Goal: Information Seeking & Learning: Learn about a topic

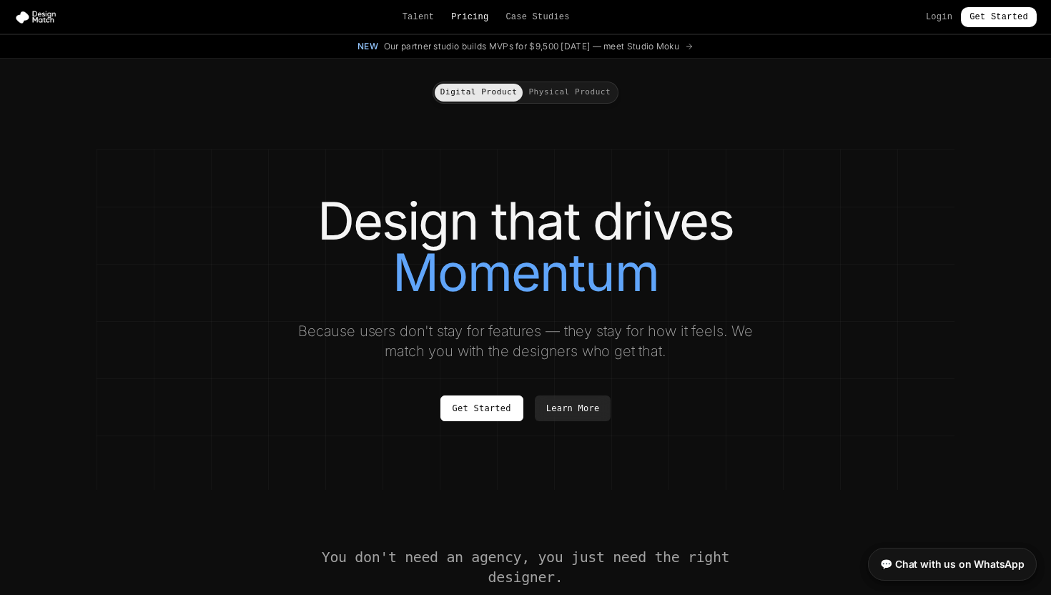
click at [482, 11] on link "Pricing" at bounding box center [469, 16] width 37 height 11
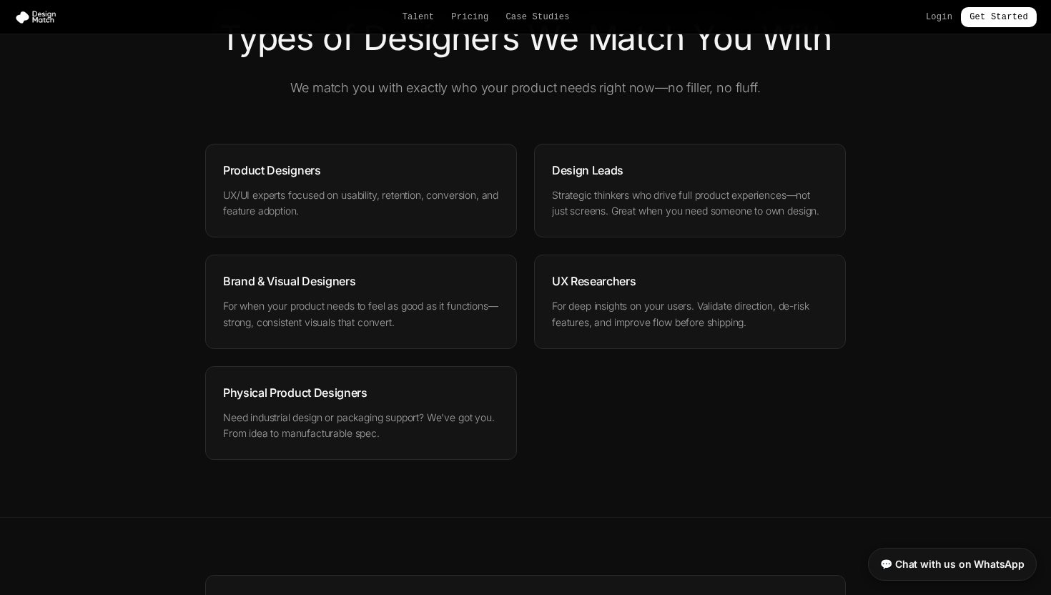
scroll to position [1870, 0]
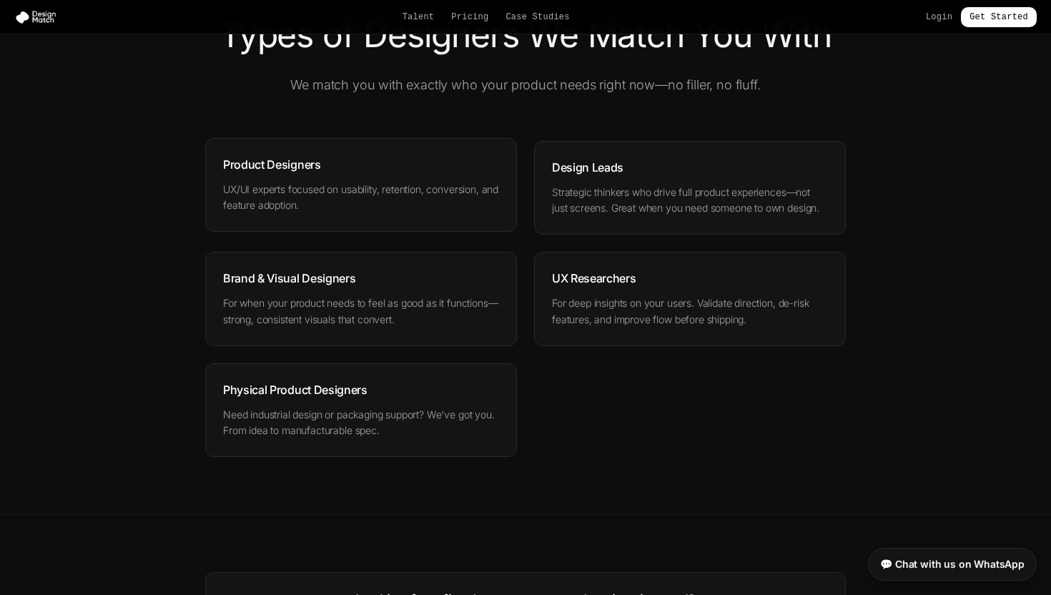
click at [348, 187] on p "UX/UI experts focused on usability, retention, conversion, and feature adoption." at bounding box center [361, 198] width 276 height 33
click at [602, 374] on div "Product Designers UX/UI experts focused on usability, retention, conversion, an…" at bounding box center [525, 299] width 640 height 317
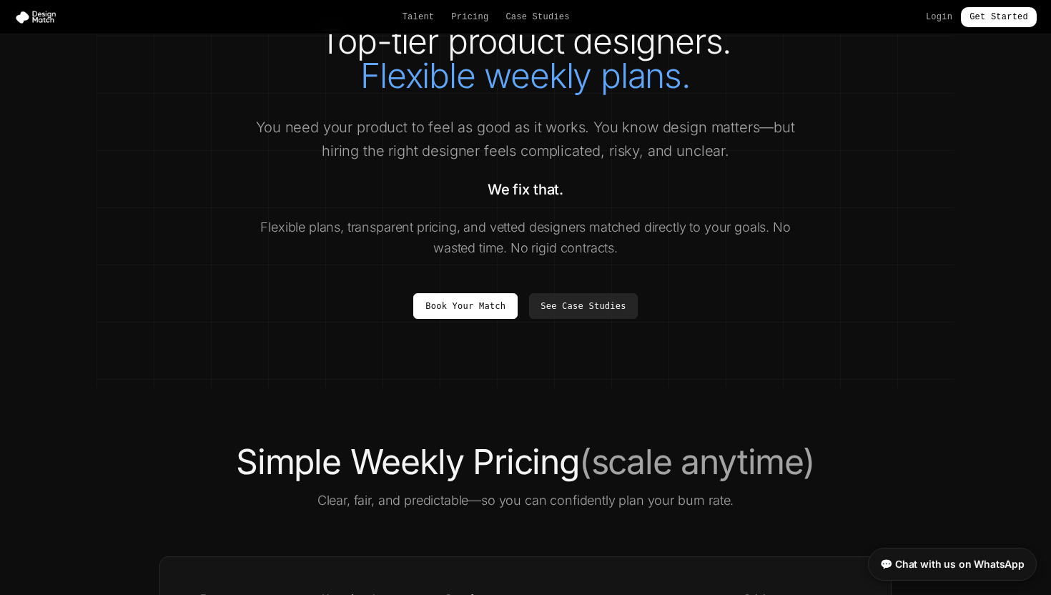
scroll to position [0, 0]
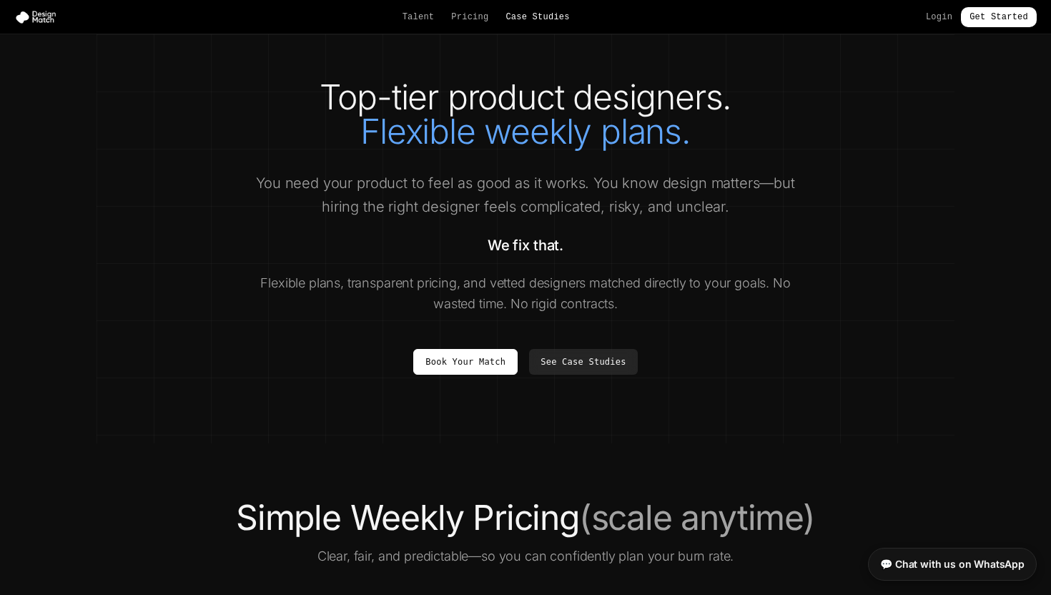
click at [505, 20] on link "Case Studies" at bounding box center [537, 16] width 64 height 11
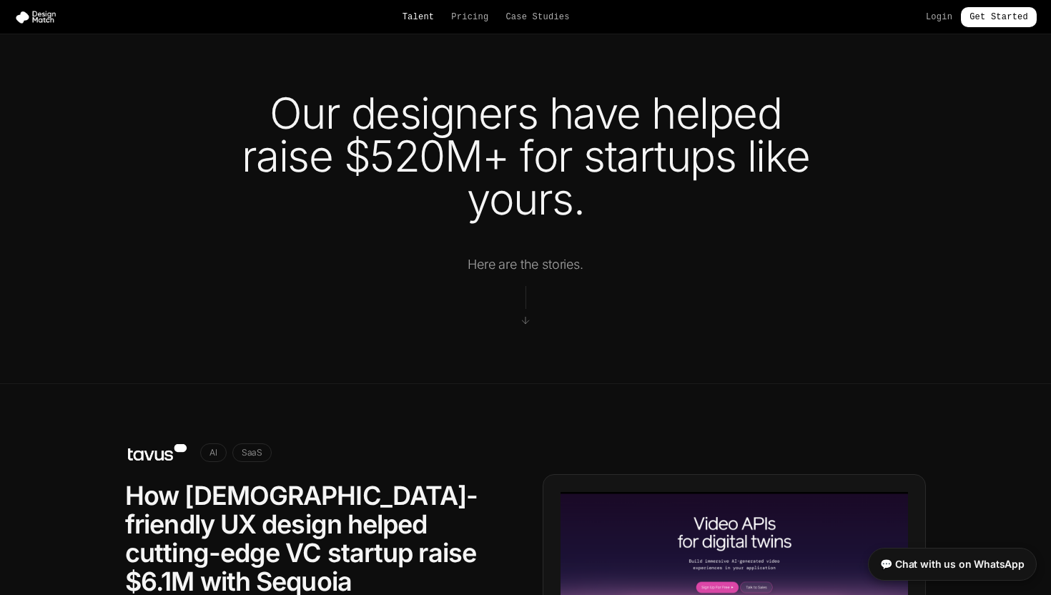
click at [420, 19] on link "Talent" at bounding box center [418, 16] width 32 height 11
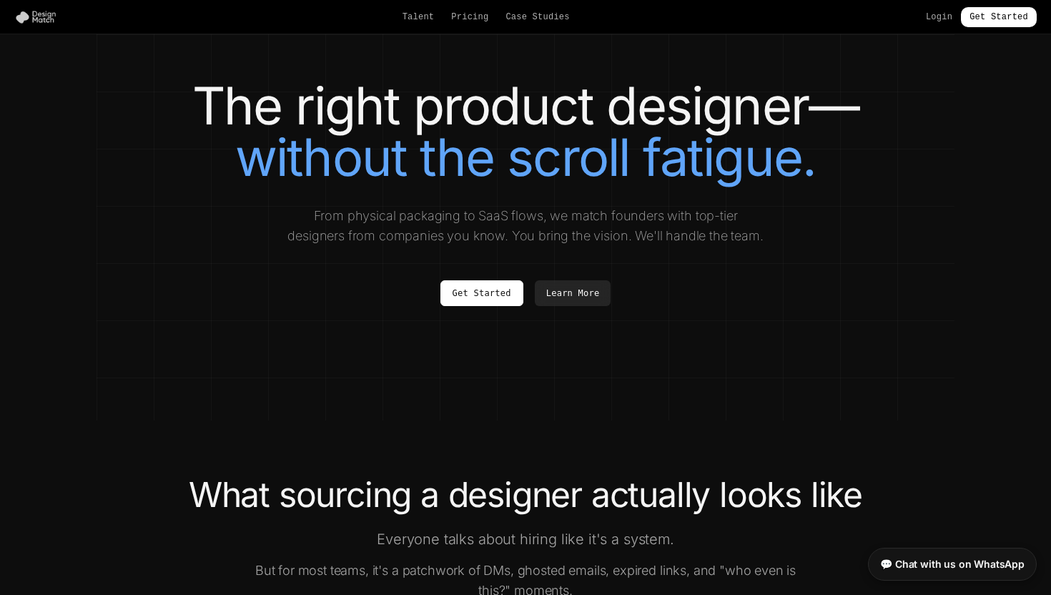
click at [36, 13] on img at bounding box center [38, 17] width 49 height 14
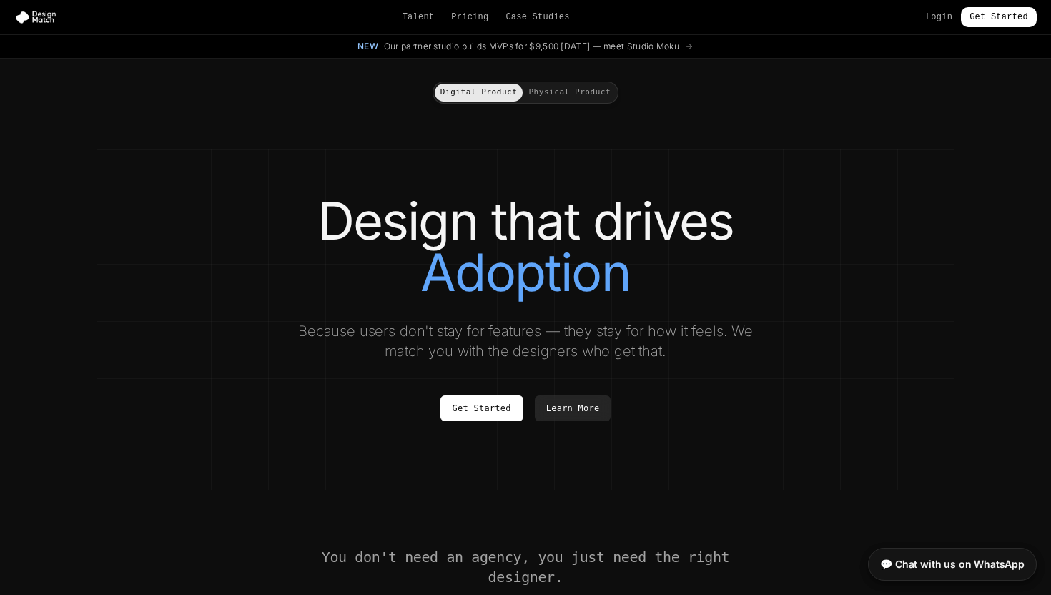
click at [146, 289] on h1 "Design that drives Adoption" at bounding box center [525, 246] width 800 height 103
click at [664, 48] on span "Our partner studio builds MVPs for $9,500 [DATE] — meet Studio Moku" at bounding box center [531, 46] width 295 height 11
click at [693, 44] on icon at bounding box center [689, 46] width 9 height 9
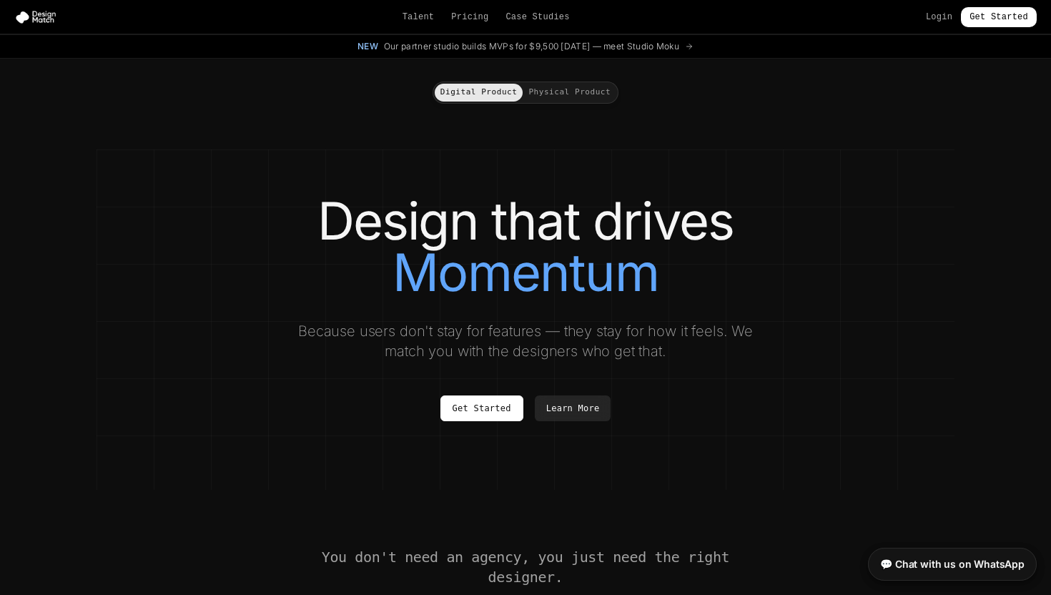
click at [384, 44] on span "Our partner studio builds MVPs for $9,500 [DATE] — meet Studio Moku" at bounding box center [531, 46] width 295 height 11
click at [503, 44] on span "Our partner studio builds MVPs for $9,500 [DATE] — meet Studio Moku" at bounding box center [531, 46] width 295 height 11
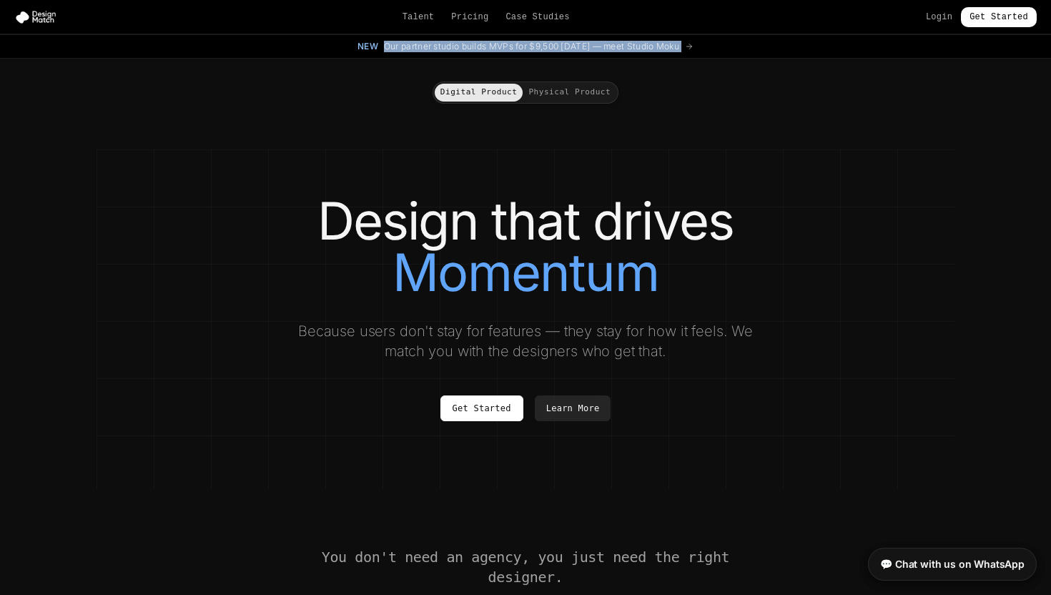
click at [503, 44] on span "Our partner studio builds MVPs for $9,500 [DATE] — meet Studio Moku" at bounding box center [531, 46] width 295 height 11
